Goal: Task Accomplishment & Management: Manage account settings

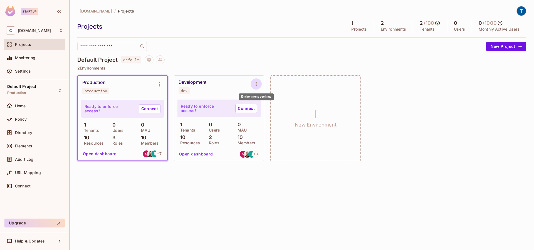
click at [257, 84] on icon "Environment settings" at bounding box center [256, 84] width 7 height 7
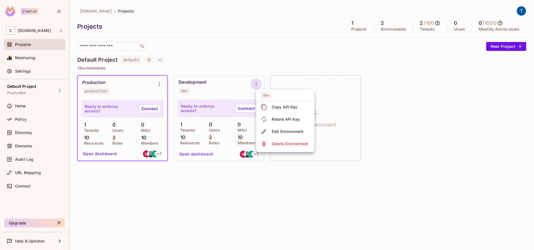
click at [290, 108] on div "Copy API Key" at bounding box center [285, 107] width 26 height 6
click at [211, 126] on p "2" at bounding box center [209, 125] width 6 height 6
click at [210, 125] on p "2" at bounding box center [209, 125] width 6 height 6
click at [211, 128] on p "Users" at bounding box center [213, 130] width 14 height 4
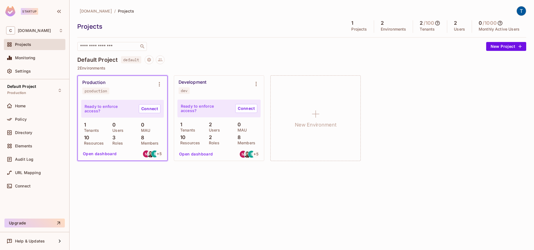
click at [210, 139] on p "2" at bounding box center [209, 138] width 6 height 6
click at [28, 144] on div "Elements" at bounding box center [34, 146] width 57 height 7
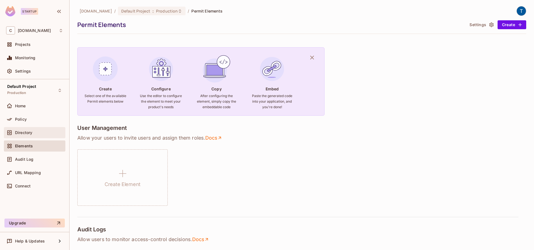
click at [24, 133] on span "Directory" at bounding box center [23, 132] width 17 height 4
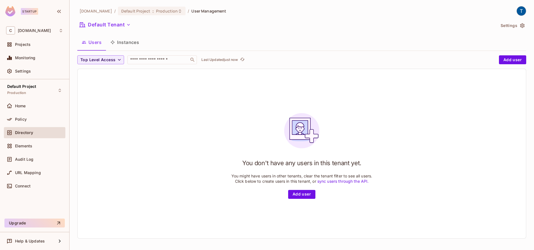
drag, startPoint x: 127, startPoint y: 43, endPoint x: 120, endPoint y: 45, distance: 7.1
click at [127, 43] on button "Instances" at bounding box center [125, 42] width 38 height 14
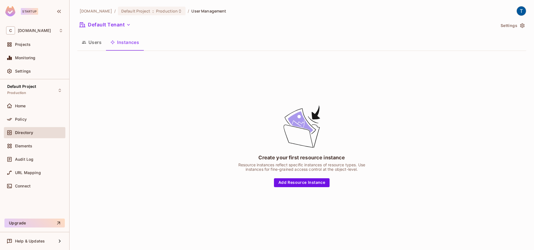
click at [95, 44] on button "Users" at bounding box center [91, 42] width 29 height 14
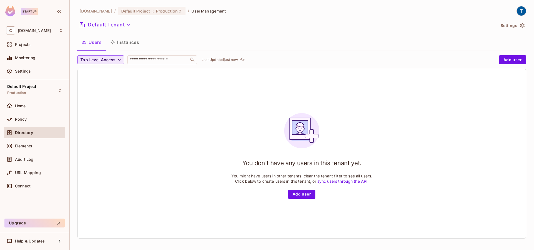
click at [119, 59] on icon "button" at bounding box center [120, 60] width 6 height 6
click at [93, 96] on span "editor" at bounding box center [91, 96] width 19 height 5
drag, startPoint x: 98, startPoint y: 60, endPoint x: 97, endPoint y: 65, distance: 4.8
click at [98, 60] on icon "button" at bounding box center [96, 60] width 6 height 6
click at [160, 10] on span "Production" at bounding box center [167, 10] width 22 height 5
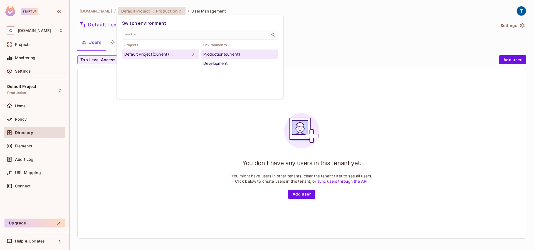
click at [224, 64] on div "Development" at bounding box center [239, 63] width 72 height 7
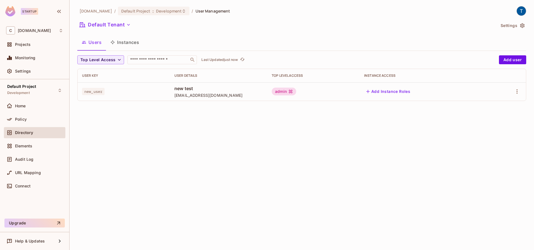
click at [382, 167] on div "cyclops.security / Default Project : Development / User Management Default Tena…" at bounding box center [302, 125] width 464 height 250
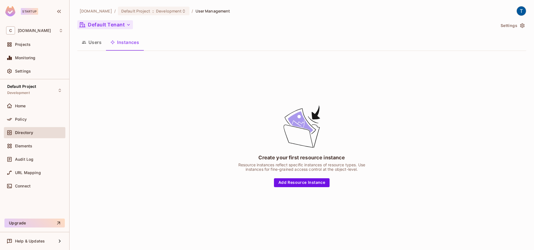
click at [127, 24] on icon "button" at bounding box center [129, 25] width 6 height 6
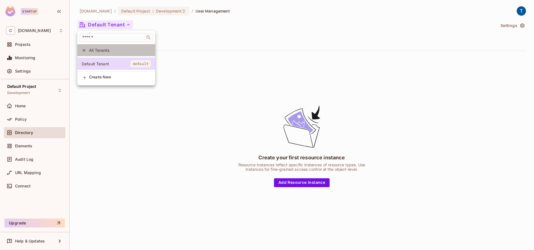
click at [105, 53] on li "All Tenants" at bounding box center [116, 50] width 78 height 12
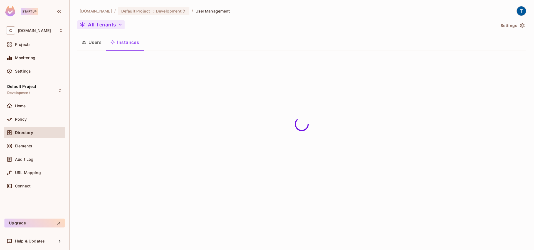
click at [95, 44] on button "Users" at bounding box center [91, 42] width 29 height 14
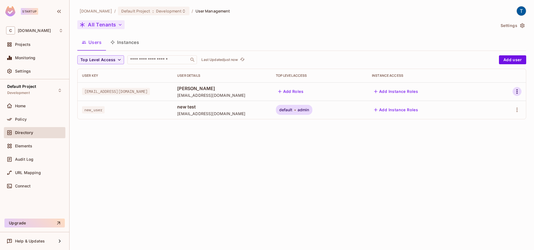
click at [516, 90] on icon "button" at bounding box center [517, 91] width 7 height 7
click at [494, 106] on li "Edit" at bounding box center [492, 104] width 52 height 12
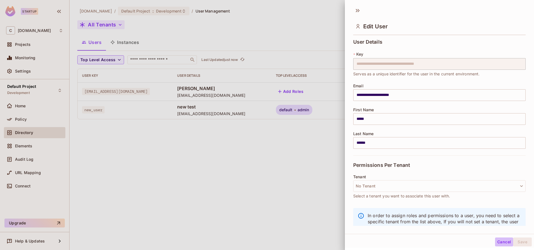
click at [499, 243] on button "Cancel" at bounding box center [504, 242] width 18 height 9
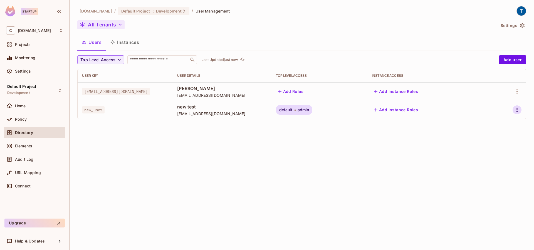
click at [518, 109] on icon "button" at bounding box center [517, 110] width 7 height 7
click at [495, 123] on li "Edit" at bounding box center [492, 123] width 52 height 12
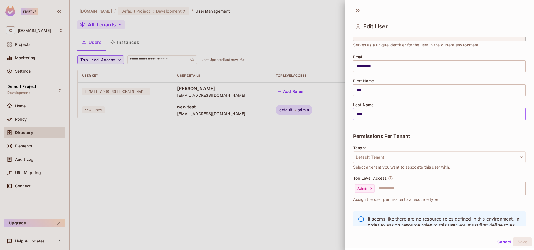
scroll to position [51, 0]
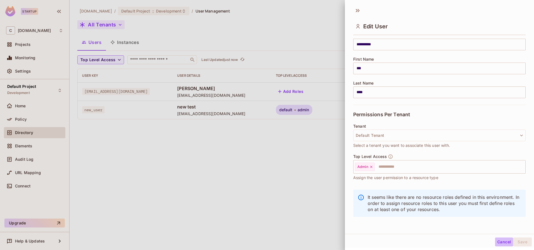
click at [498, 243] on button "Cancel" at bounding box center [504, 242] width 18 height 9
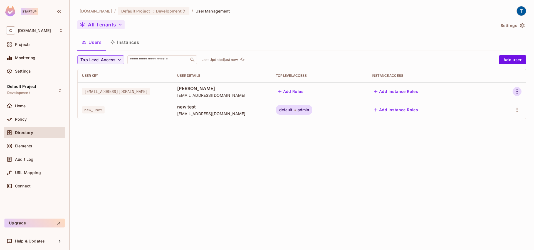
click at [516, 90] on icon "button" at bounding box center [516, 91] width 1 height 4
click at [495, 108] on li "Edit" at bounding box center [492, 104] width 52 height 12
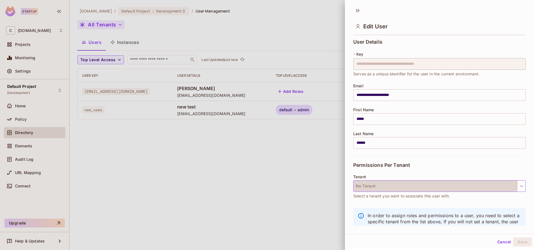
click at [386, 184] on button "No Tenant" at bounding box center [439, 186] width 172 height 12
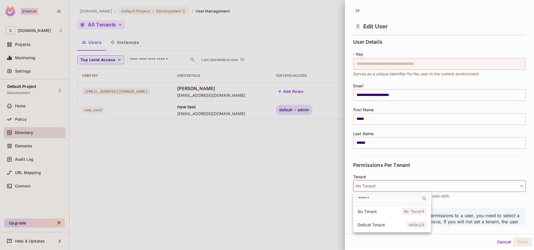
click at [500, 242] on div at bounding box center [267, 125] width 534 height 250
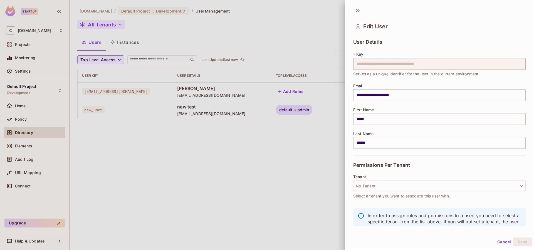
click at [501, 242] on button "Cancel" at bounding box center [504, 242] width 18 height 9
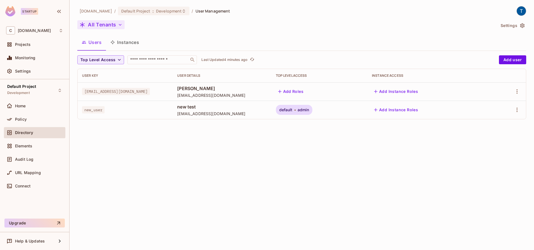
click at [272, 166] on div "cyclops.security / Default Project : Development / User Management All Tenants …" at bounding box center [302, 125] width 464 height 250
